Goal: Information Seeking & Learning: Learn about a topic

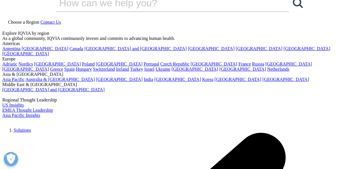
scroll to position [14, 0]
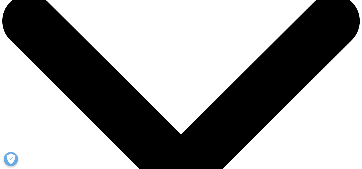
scroll to position [29, 0]
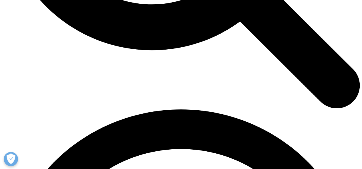
scroll to position [615, 0]
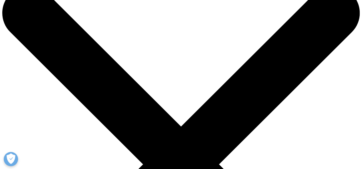
scroll to position [22, 0]
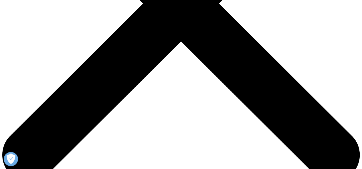
scroll to position [184, 0]
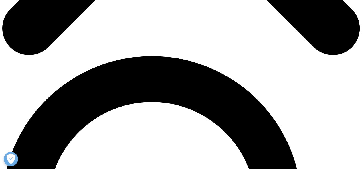
scroll to position [412, 0]
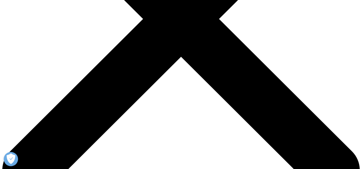
scroll to position [168, 0]
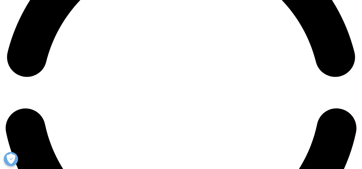
scroll to position [807, 0]
